Goal: Find specific page/section: Find specific page/section

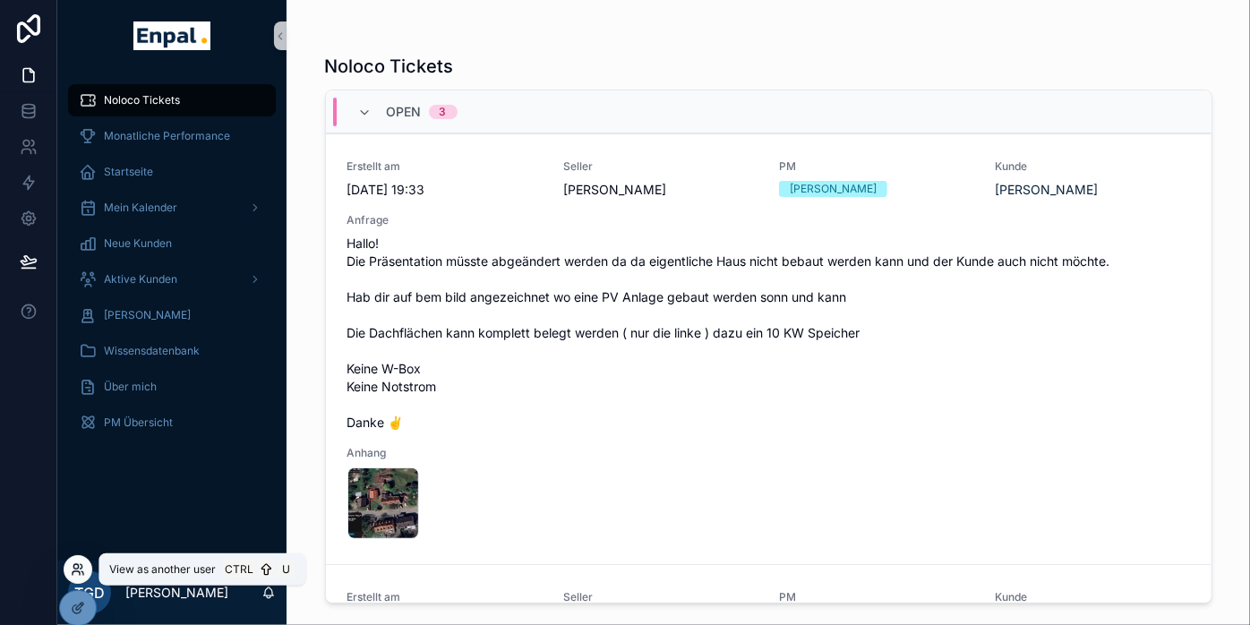
click at [79, 565] on icon at bounding box center [78, 569] width 14 height 14
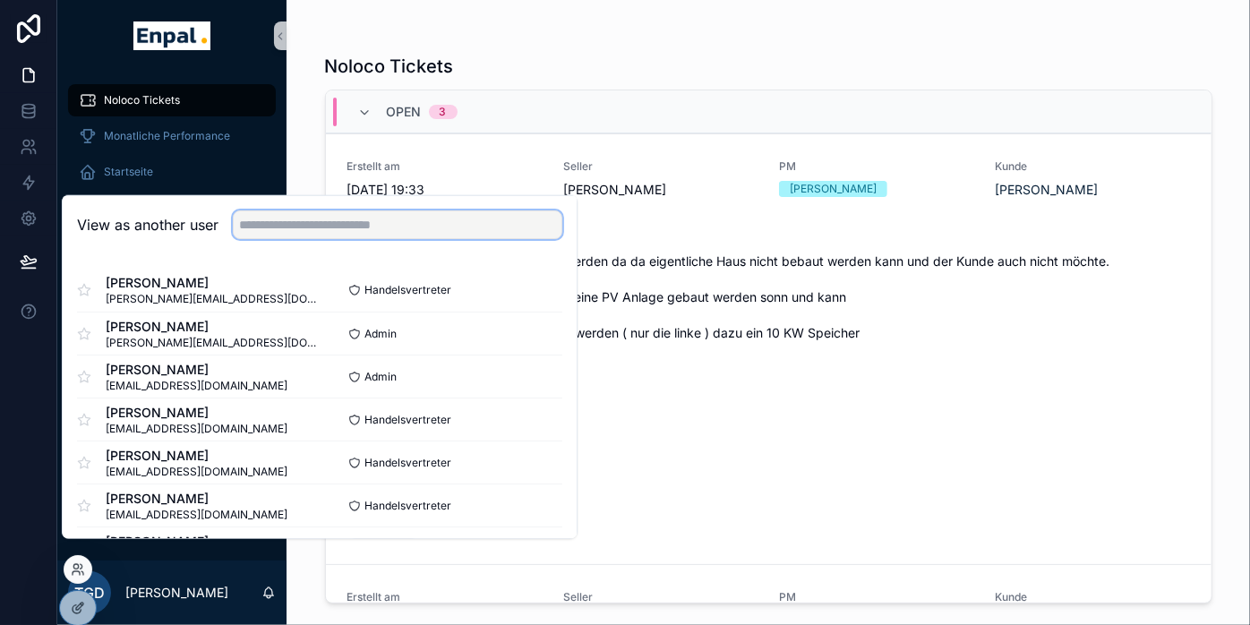
click at [343, 235] on input "text" at bounding box center [397, 224] width 329 height 29
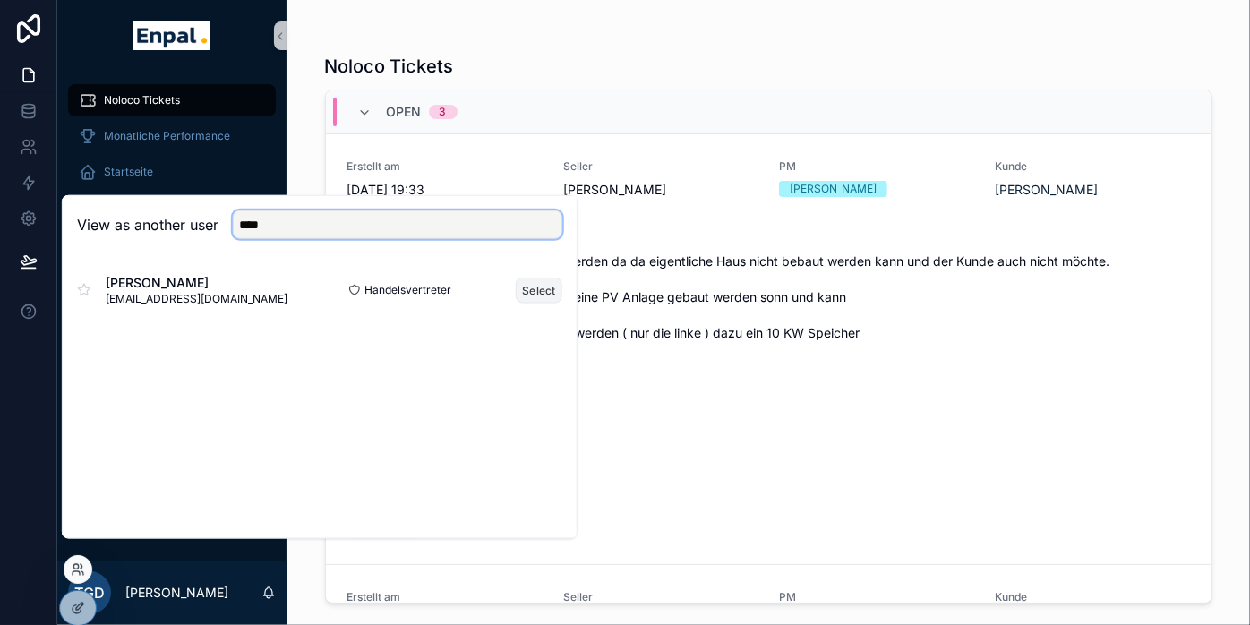
type input "****"
click at [531, 303] on button "Select" at bounding box center [539, 290] width 47 height 26
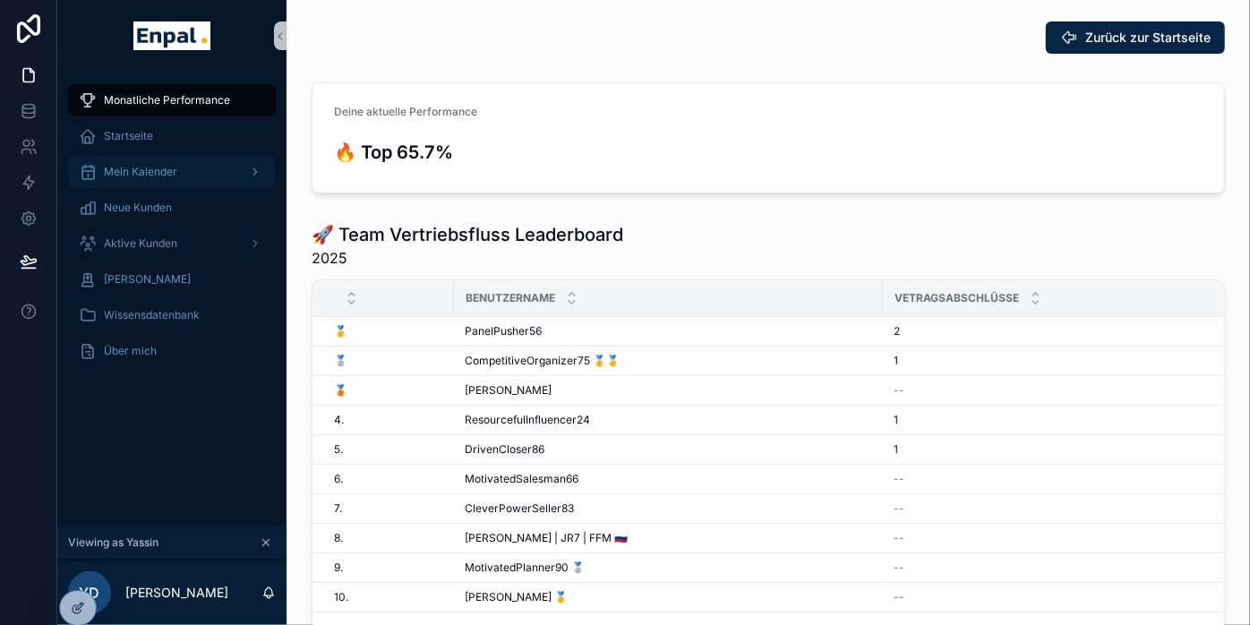
click at [131, 173] on span "Mein Kalender" at bounding box center [140, 172] width 73 height 14
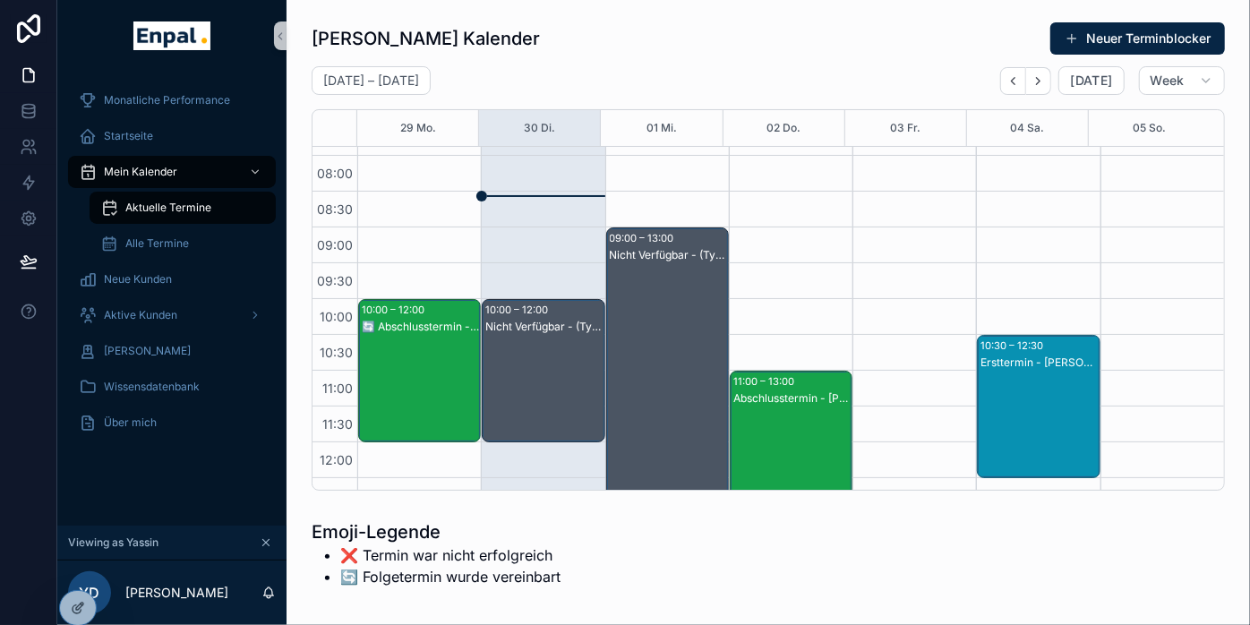
scroll to position [103, 0]
